Goal: Navigation & Orientation: Find specific page/section

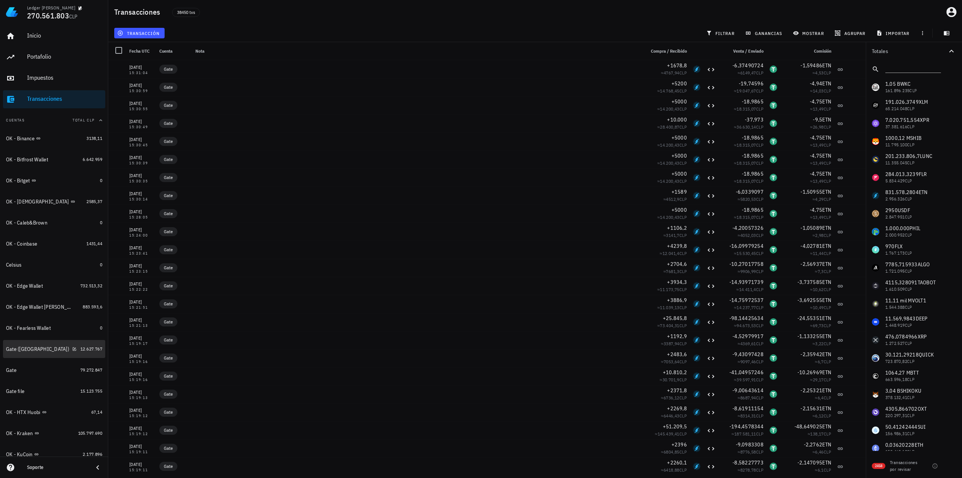
click at [45, 349] on div "Gate ([GEOGRAPHIC_DATA])" at bounding box center [41, 348] width 71 height 7
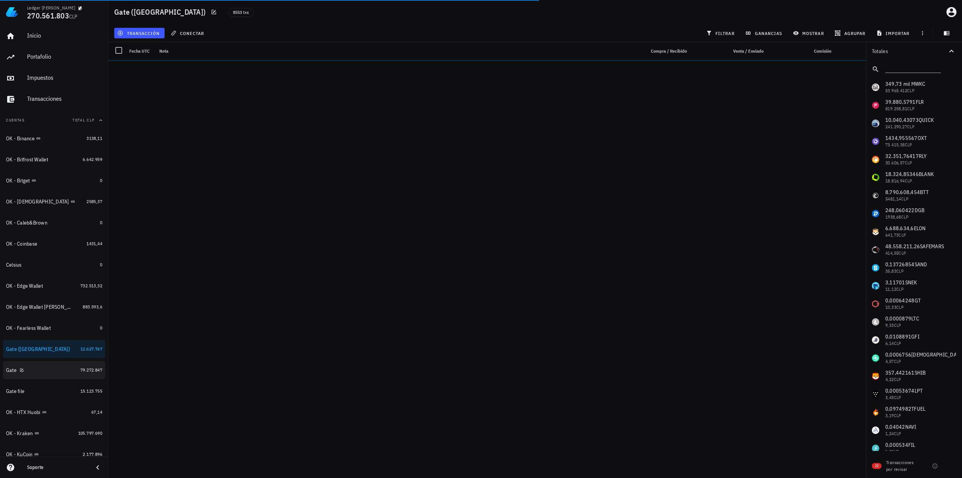
click at [59, 372] on div "Gate" at bounding box center [41, 369] width 71 height 7
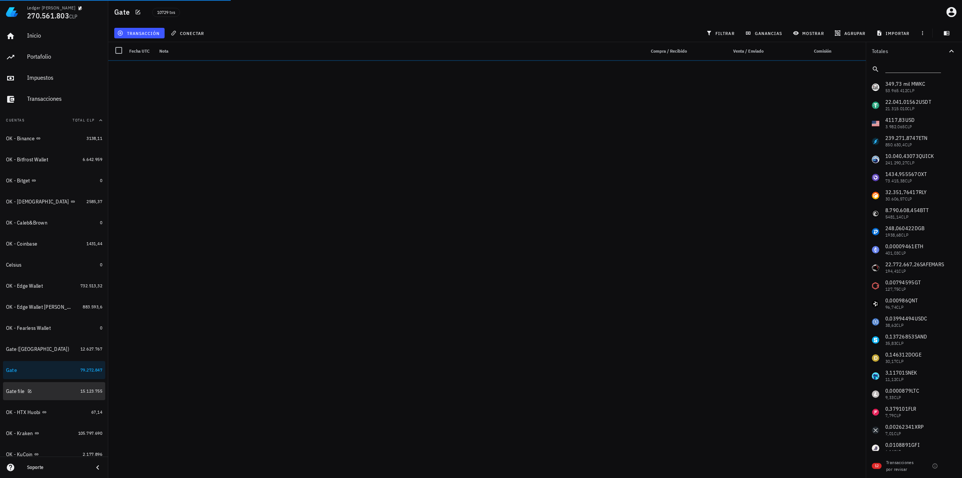
click at [48, 390] on div "Gate file" at bounding box center [41, 390] width 71 height 7
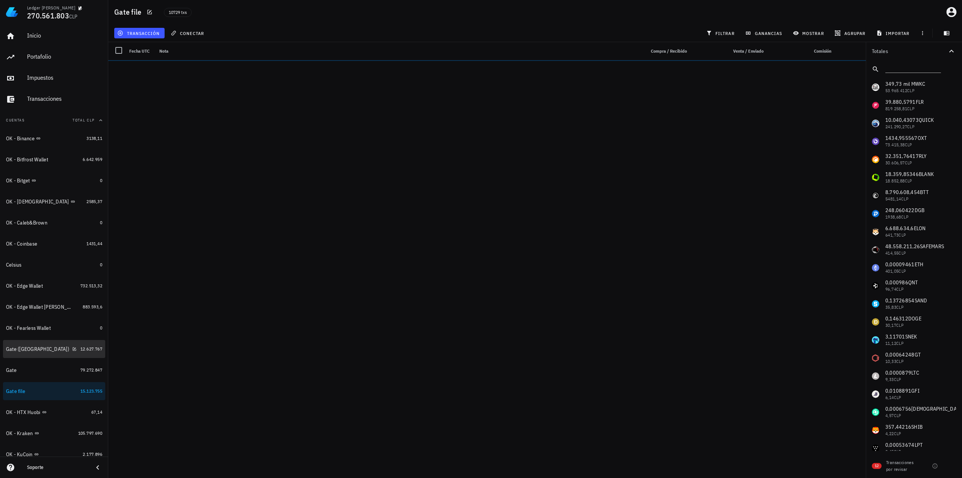
click at [59, 350] on div "Gate ([GEOGRAPHIC_DATA])" at bounding box center [41, 348] width 71 height 7
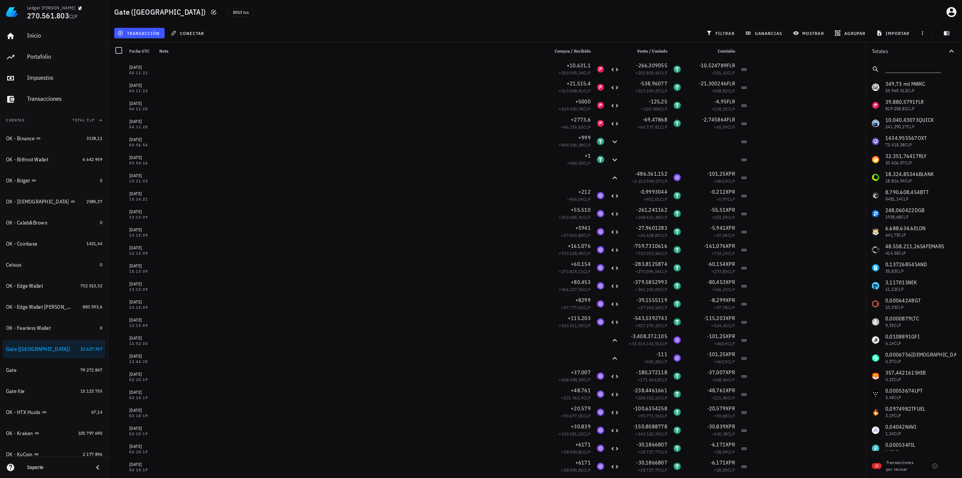
click at [663, 27] on div "transacción conectar filtrar ganancias mostrar [GEOGRAPHIC_DATA] importar" at bounding box center [535, 33] width 845 height 18
click at [801, 143] on main "0 transacciones en la lista están seleccionadas. Seleccionar todas las transacc…" at bounding box center [481, 236] width 962 height 472
click at [415, 21] on div "Gate ([GEOGRAPHIC_DATA]) 8553 txs" at bounding box center [535, 12] width 854 height 24
